Goal: Find specific page/section: Find specific page/section

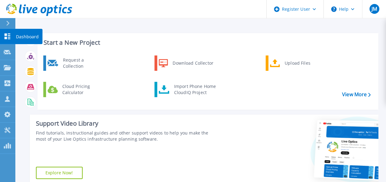
click at [8, 33] on link "Dashboard Dashboard" at bounding box center [7, 37] width 15 height 16
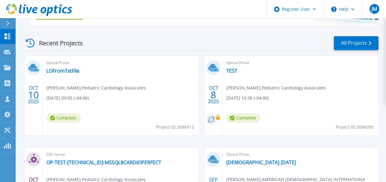
scroll to position [159, 0]
click at [66, 72] on link "LOFromTxtFile" at bounding box center [62, 71] width 33 height 6
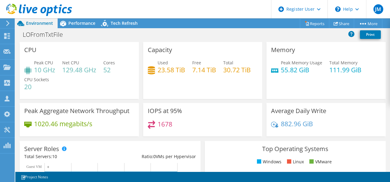
click at [339, 41] on div "LOFromTxtFile Print" at bounding box center [202, 35] width 375 height 13
click at [10, 36] on use at bounding box center [7, 36] width 6 height 6
